Goal: Task Accomplishment & Management: Use online tool/utility

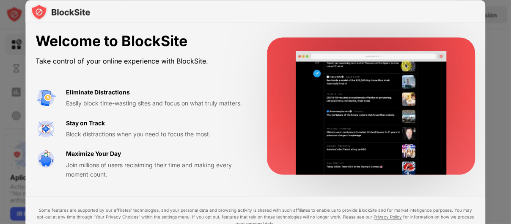
click at [140, 23] on div "Welcome to BlockSite Take control of your online experience with BlockSite. Eli…" at bounding box center [255, 106] width 460 height 167
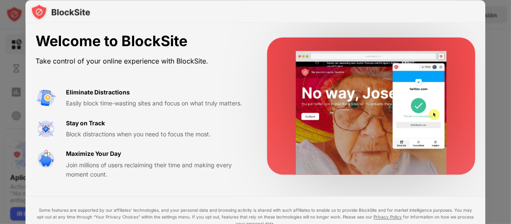
click at [74, 170] on div "Join millions of users reclaiming their time and making every moment count." at bounding box center [156, 169] width 181 height 19
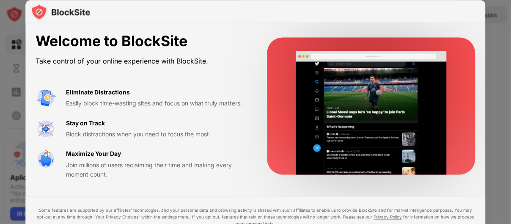
click at [361, 176] on div "Welcome to BlockSite Take control of your online experience with BlockSite. Eli…" at bounding box center [255, 106] width 460 height 167
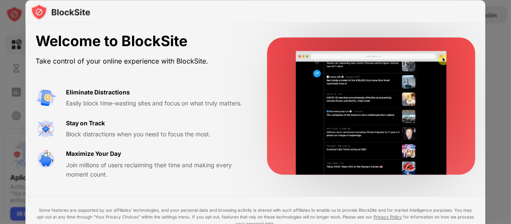
click at [190, 76] on div "Welcome to BlockSite Take control of your online experience with BlockSite. Eli…" at bounding box center [141, 106] width 211 height 146
